Goal: Find contact information: Find contact information

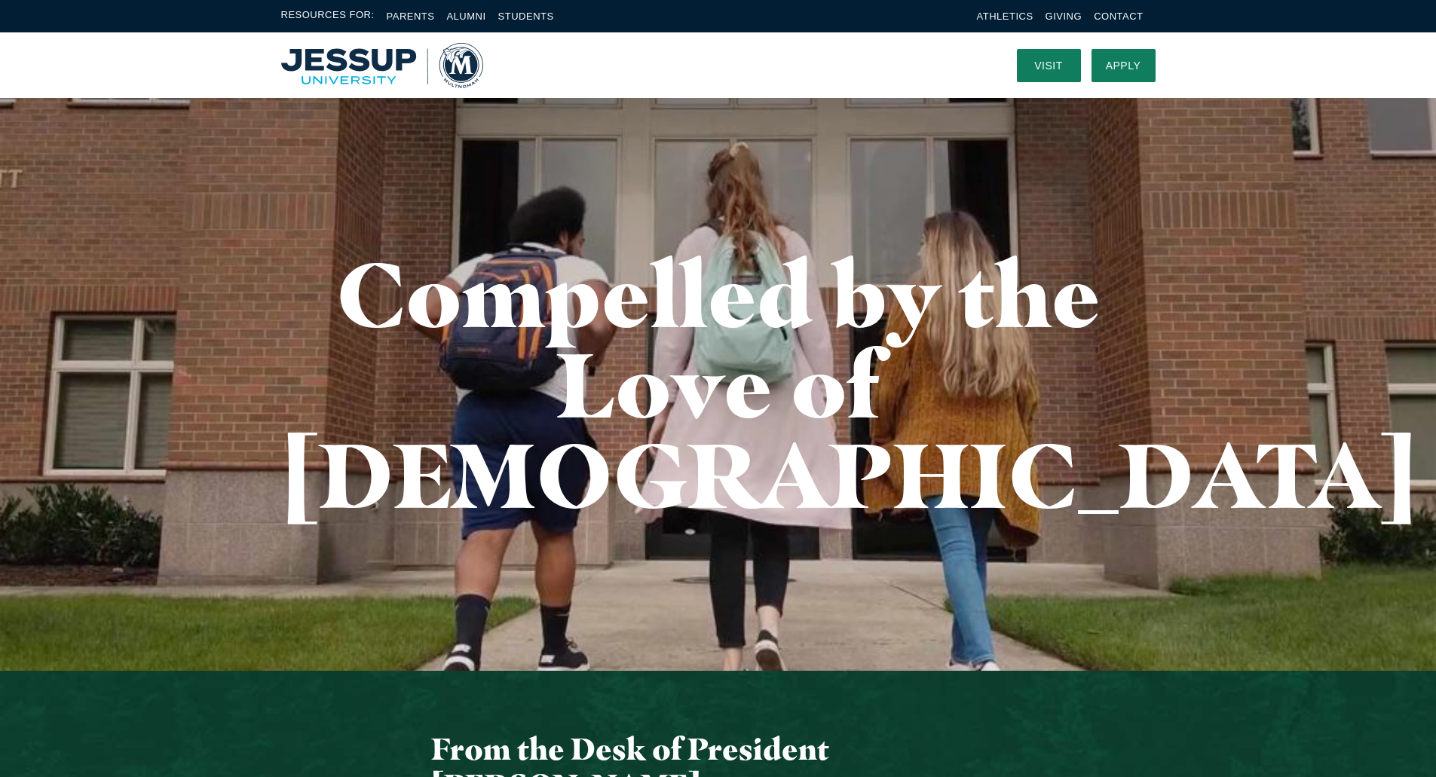
click at [363, 69] on img "Home" at bounding box center [382, 65] width 202 height 45
click at [1115, 14] on link "Contact" at bounding box center [1118, 16] width 49 height 11
